Goal: Task Accomplishment & Management: Manage account settings

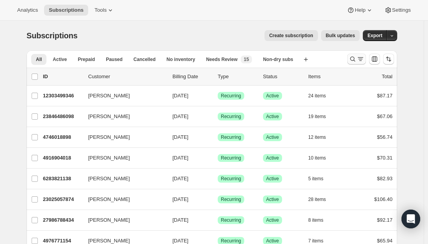
click at [355, 55] on icon "Search and filter results" at bounding box center [353, 59] width 8 height 8
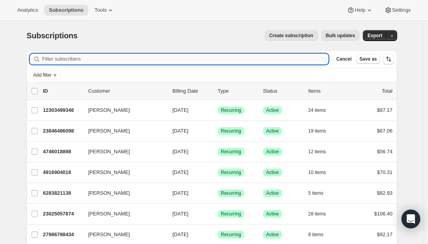
click at [242, 61] on input "Filter subscribers" at bounding box center [185, 58] width 287 height 11
paste input "[EMAIL_ADDRESS][DOMAIN_NAME]"
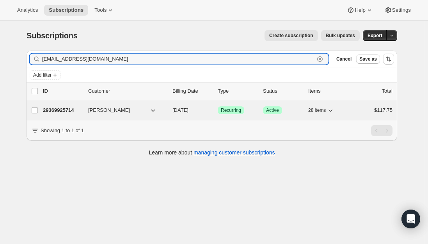
type input "[EMAIL_ADDRESS][DOMAIN_NAME]"
click at [57, 112] on p "29369925714" at bounding box center [62, 110] width 39 height 8
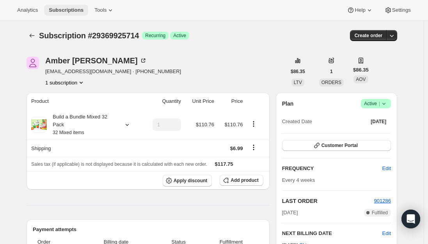
click at [60, 11] on span "Subscriptions" at bounding box center [66, 10] width 35 height 6
